Goal: Task Accomplishment & Management: Manage account settings

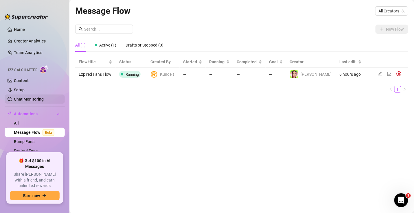
click at [29, 100] on link "Chat Monitoring" at bounding box center [29, 99] width 30 height 5
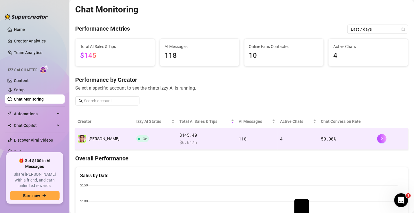
click at [349, 137] on td "50.00 %" at bounding box center [347, 138] width 56 height 21
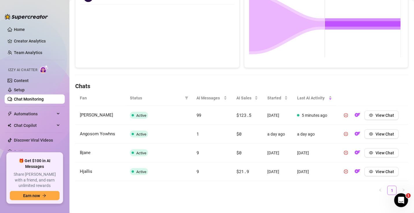
scroll to position [128, 0]
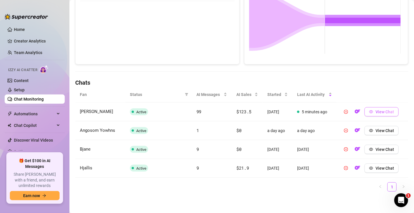
click at [371, 112] on button "View Chat" at bounding box center [381, 111] width 34 height 9
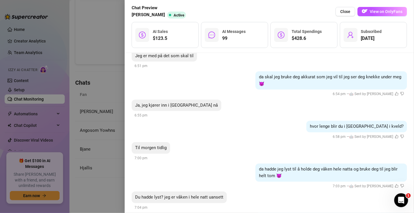
scroll to position [6386, 0]
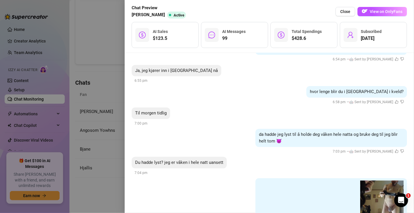
click at [113, 180] on div at bounding box center [207, 106] width 414 height 213
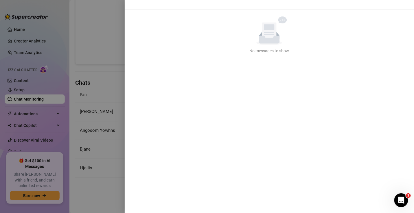
scroll to position [0, 0]
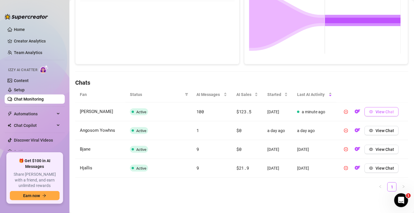
click at [375, 110] on span "View Chat" at bounding box center [384, 112] width 18 height 5
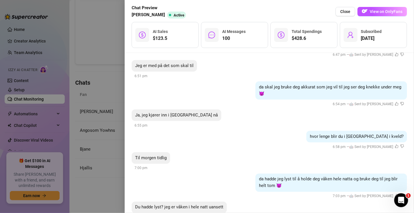
scroll to position [5823, 0]
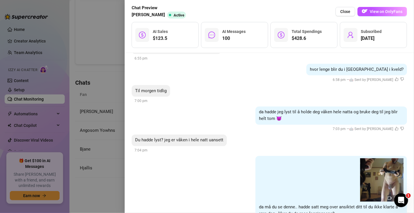
click at [91, 80] on div at bounding box center [207, 106] width 414 height 213
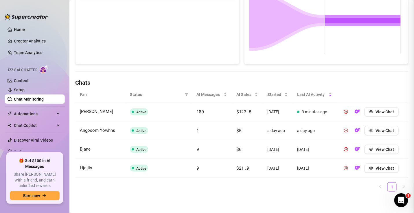
scroll to position [0, 0]
click at [25, 89] on link "Setup" at bounding box center [19, 90] width 11 height 5
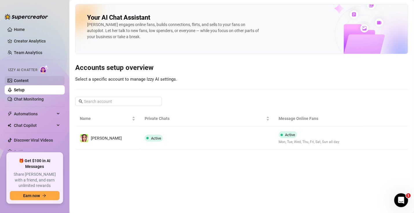
click at [29, 82] on link "Content" at bounding box center [21, 80] width 15 height 5
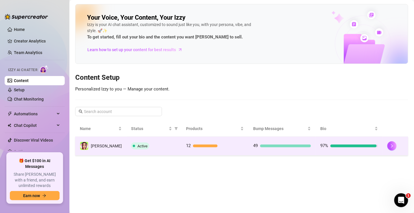
click at [228, 150] on td "12" at bounding box center [214, 146] width 67 height 19
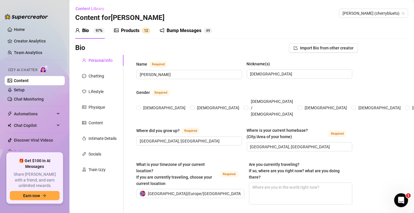
radio input "true"
type input "[DATE]"
click at [139, 28] on div "Products" at bounding box center [130, 30] width 18 height 7
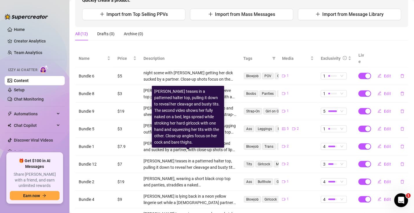
scroll to position [104, 0]
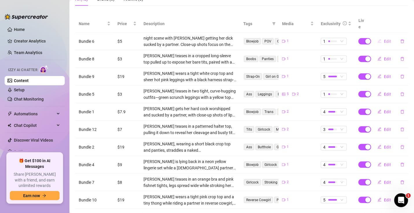
click at [384, 39] on span "Edit" at bounding box center [387, 41] width 7 height 5
type textarea "Type your message here..."
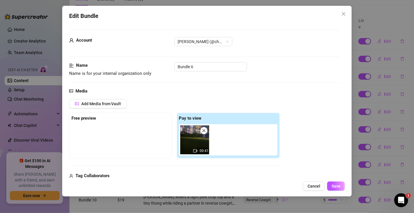
click at [104, 173] on strong "Tag Collaborators" at bounding box center [92, 175] width 34 height 5
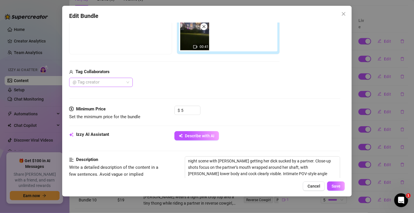
click at [97, 80] on div at bounding box center [97, 82] width 55 height 8
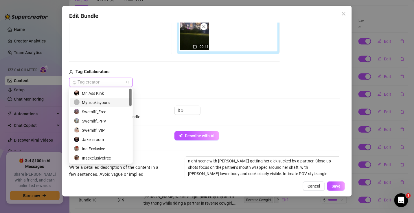
click at [101, 102] on div "Mytruckisyours" at bounding box center [101, 102] width 54 height 6
click at [208, 93] on div "Media Add Media from Vault Free preview Pay to view 00:41 Tag Collaborators Myt…" at bounding box center [204, 45] width 271 height 122
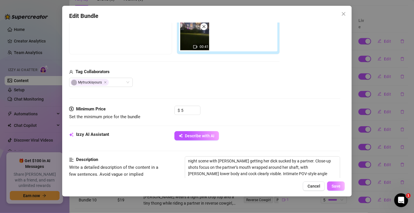
click at [343, 188] on button "Save" at bounding box center [336, 186] width 18 height 9
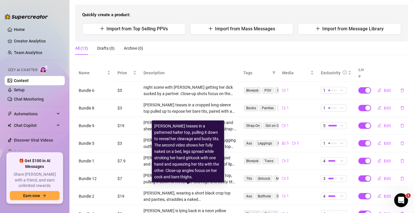
scroll to position [35, 0]
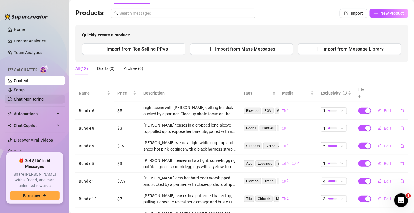
click at [32, 97] on link "Chat Monitoring" at bounding box center [29, 99] width 30 height 5
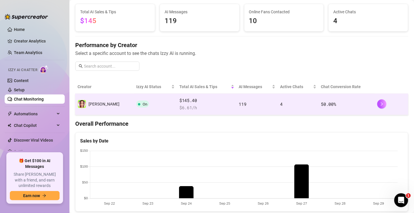
click at [283, 97] on td "4" at bounding box center [297, 104] width 41 height 21
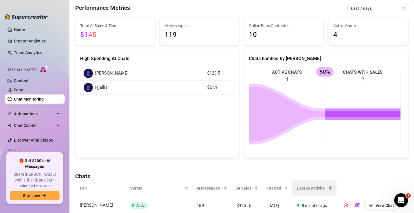
scroll to position [128, 0]
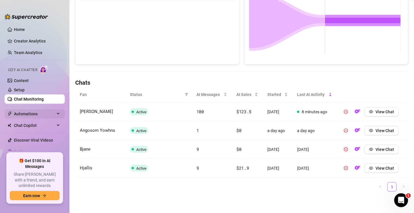
click at [17, 116] on span "Automations" at bounding box center [34, 113] width 41 height 9
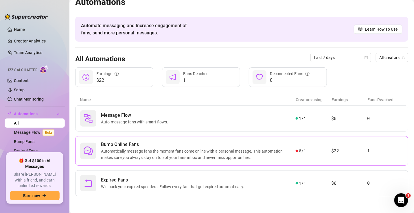
click at [130, 150] on span "Automatically message fans the moment fans come online with a personal message.…" at bounding box center [198, 154] width 195 height 13
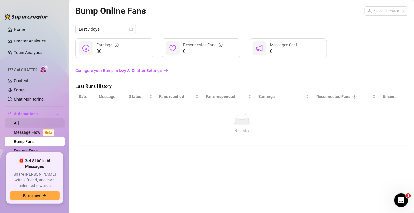
scroll to position [35, 0]
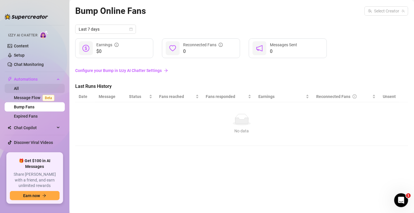
click at [19, 88] on link "All" at bounding box center [16, 88] width 5 height 5
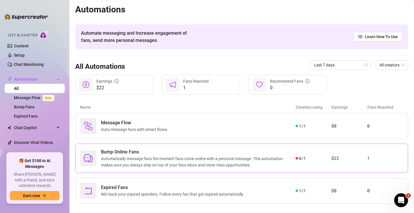
click at [275, 163] on span "Automatically message fans the moment fans come online with a personal message.…" at bounding box center [198, 162] width 195 height 13
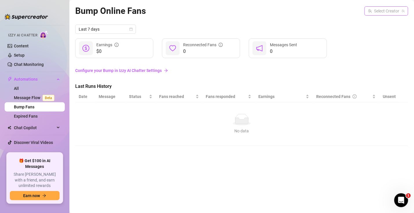
click at [392, 10] on input "search" at bounding box center [384, 11] width 32 height 9
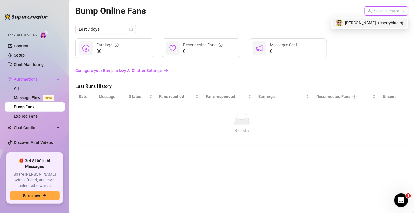
click at [385, 21] on span "( cherrybluets )" at bounding box center [390, 23] width 25 height 6
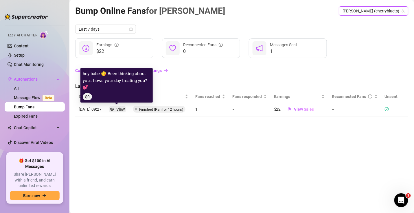
click at [124, 108] on div "View" at bounding box center [120, 109] width 9 height 6
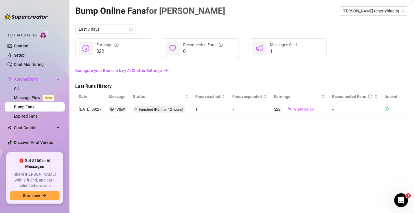
click at [157, 67] on link "Configure your Bump in Izzy AI Chatter Settings" at bounding box center [241, 70] width 333 height 6
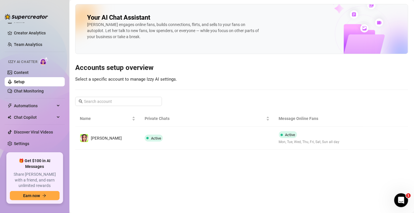
scroll to position [2, 0]
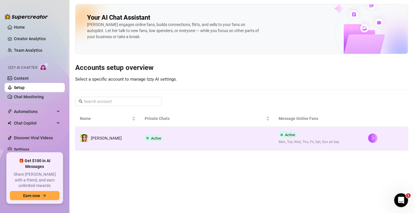
click at [203, 143] on td "Active" at bounding box center [207, 138] width 134 height 23
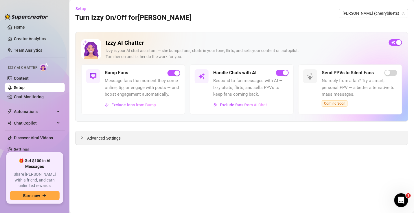
click at [108, 140] on span "Advanced Settings" at bounding box center [104, 138] width 34 height 6
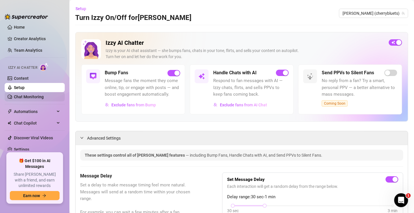
click at [32, 99] on link "Chat Monitoring" at bounding box center [29, 97] width 30 height 5
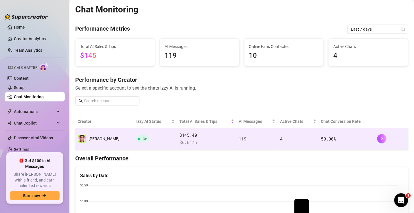
click at [249, 137] on td "119" at bounding box center [256, 138] width 41 height 21
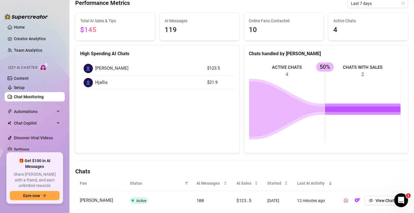
scroll to position [104, 0]
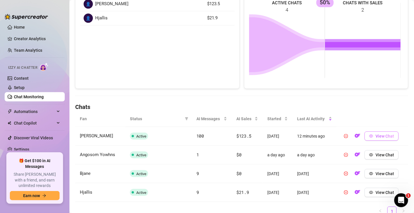
click at [369, 134] on icon "eye" at bounding box center [371, 136] width 4 height 4
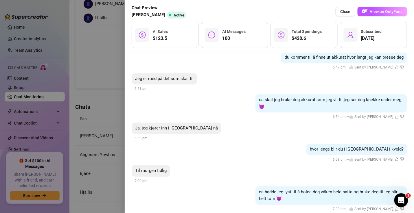
scroll to position [6800, 0]
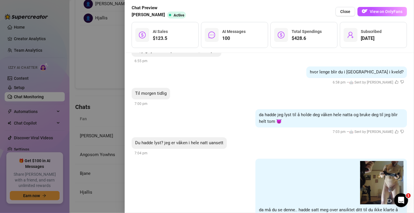
click at [115, 139] on div at bounding box center [207, 106] width 414 height 213
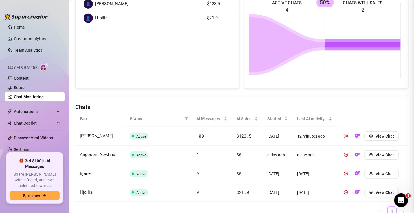
scroll to position [0, 0]
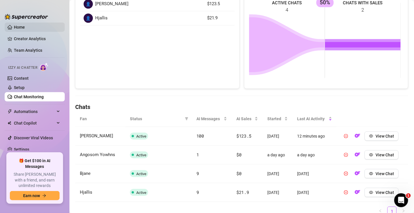
click at [21, 28] on link "Home" at bounding box center [19, 27] width 11 height 5
